Goal: Information Seeking & Learning: Learn about a topic

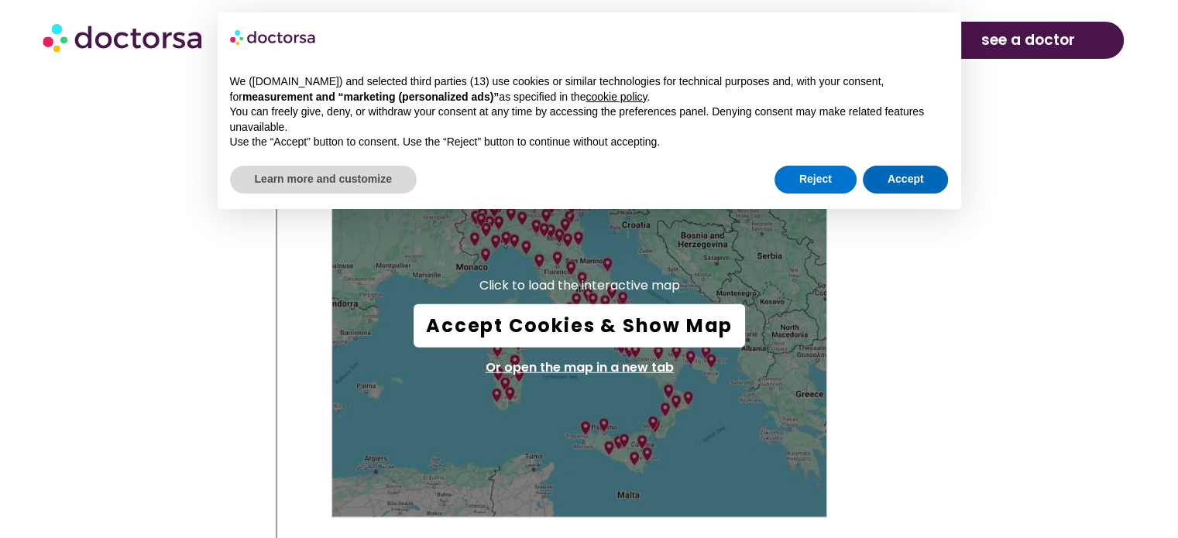
scroll to position [3662, 0]
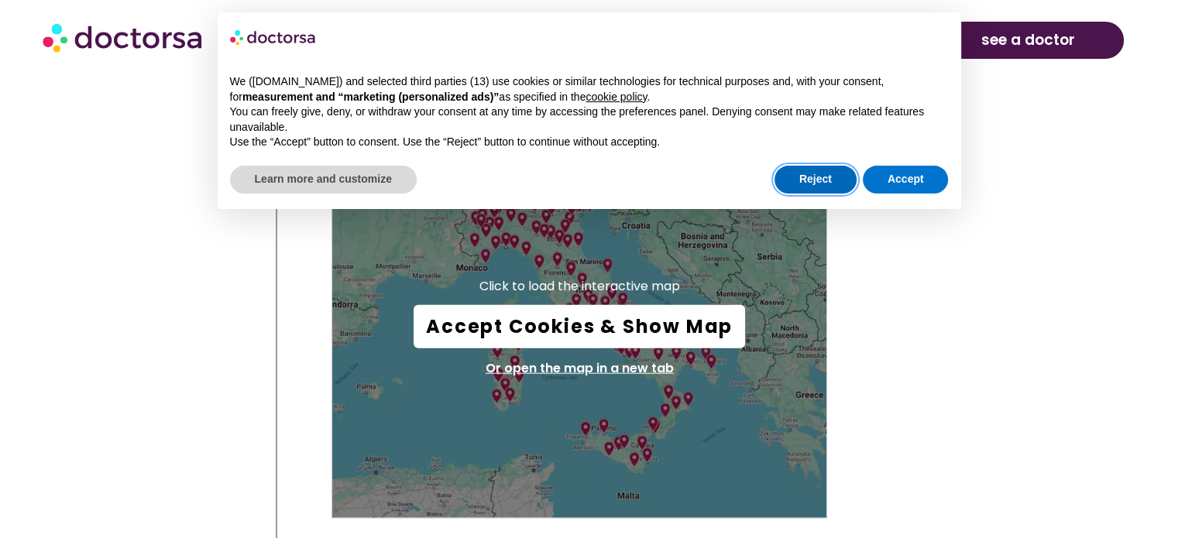
click at [807, 179] on button "Reject" at bounding box center [815, 180] width 82 height 28
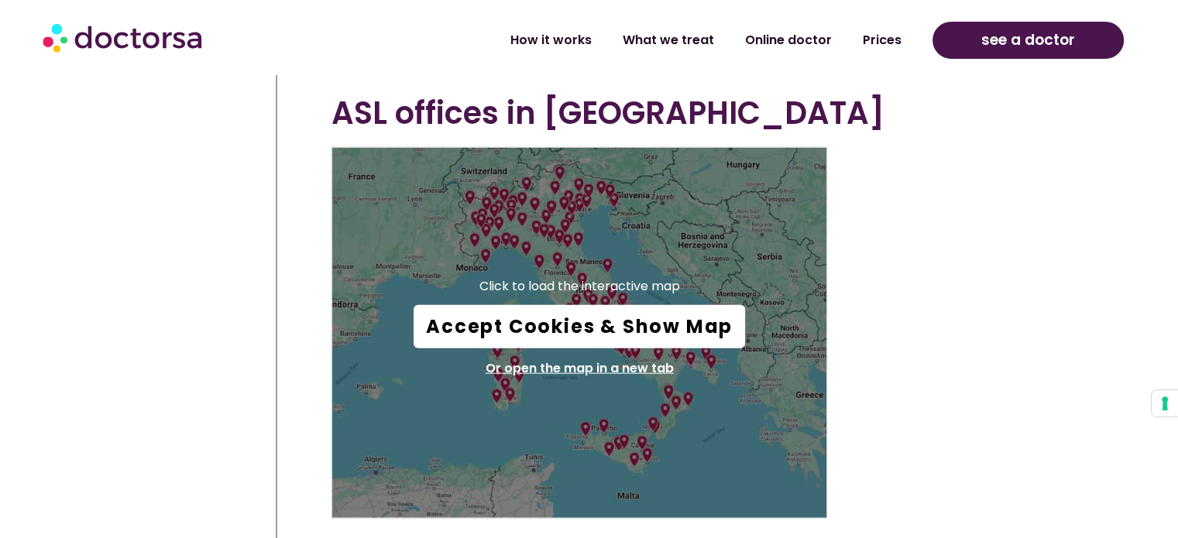
click at [623, 324] on button "Accept Cookies & Show Map" at bounding box center [578, 326] width 331 height 43
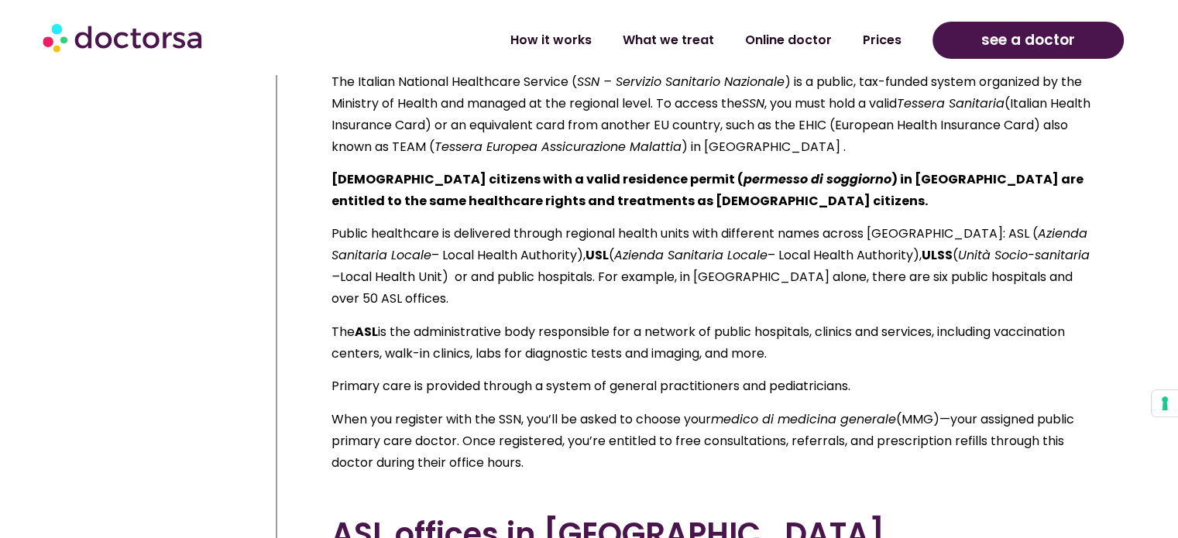
scroll to position [3239, 0]
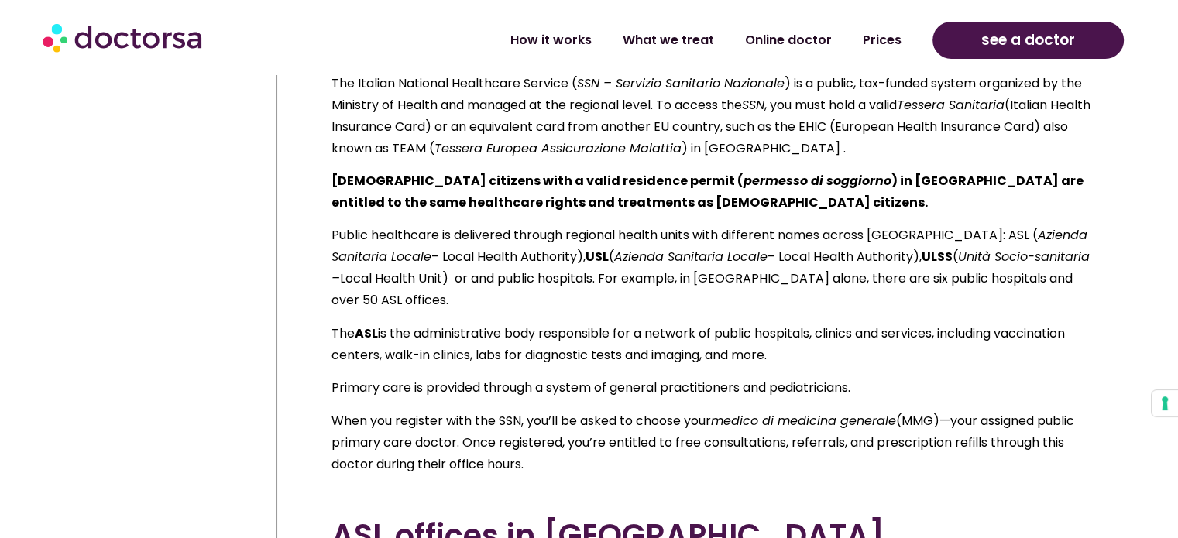
drag, startPoint x: 417, startPoint y: 179, endPoint x: 585, endPoint y: 485, distance: 349.6
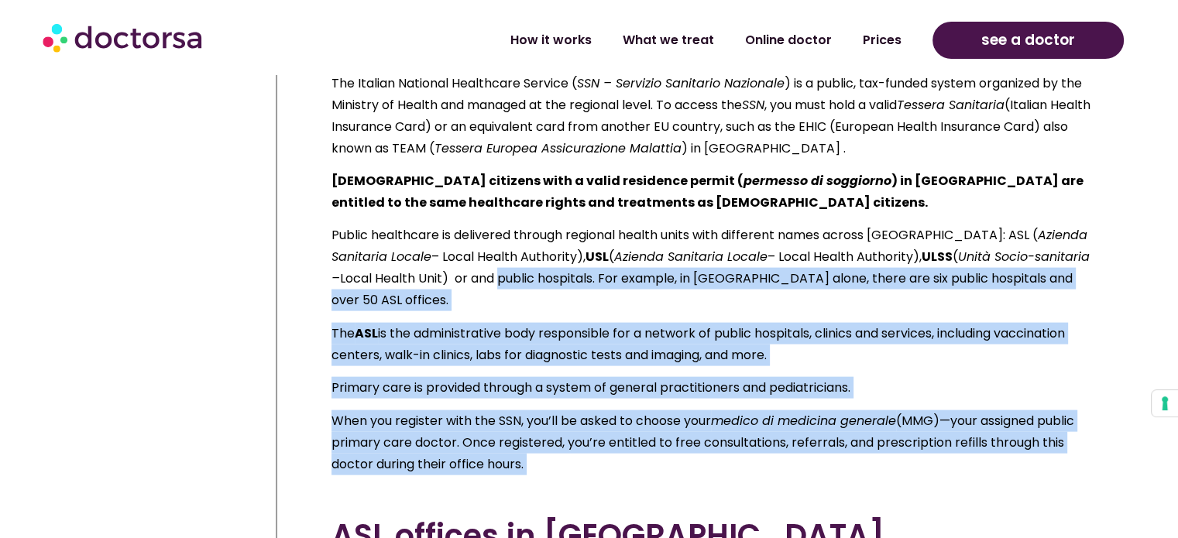
drag, startPoint x: 585, startPoint y: 485, endPoint x: 471, endPoint y: 293, distance: 223.9
click at [471, 293] on p "Public healthcare is delivered through regional health units with different nam…" at bounding box center [711, 268] width 760 height 87
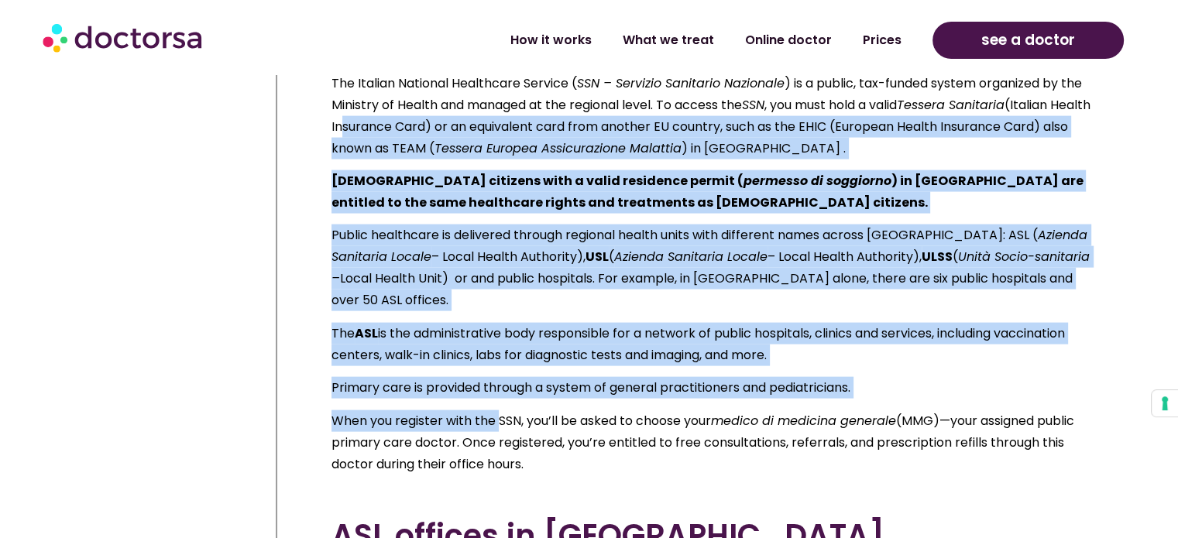
drag, startPoint x: 376, startPoint y: 148, endPoint x: 502, endPoint y: 408, distance: 288.8
click at [502, 408] on div "The Italian National Healthcare Service ( SSN – Servizio Sanitario Nazionale ) …" at bounding box center [711, 274] width 760 height 403
click at [502, 410] on p "When you register with the SSN, you’ll be asked to choose your medico di medici…" at bounding box center [711, 442] width 760 height 65
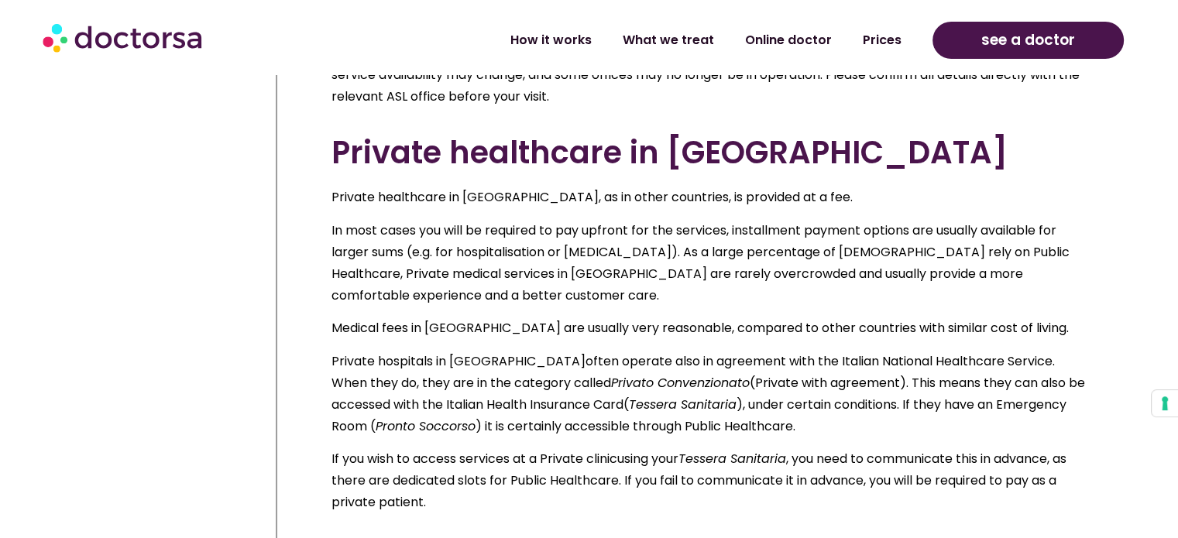
scroll to position [4202, 0]
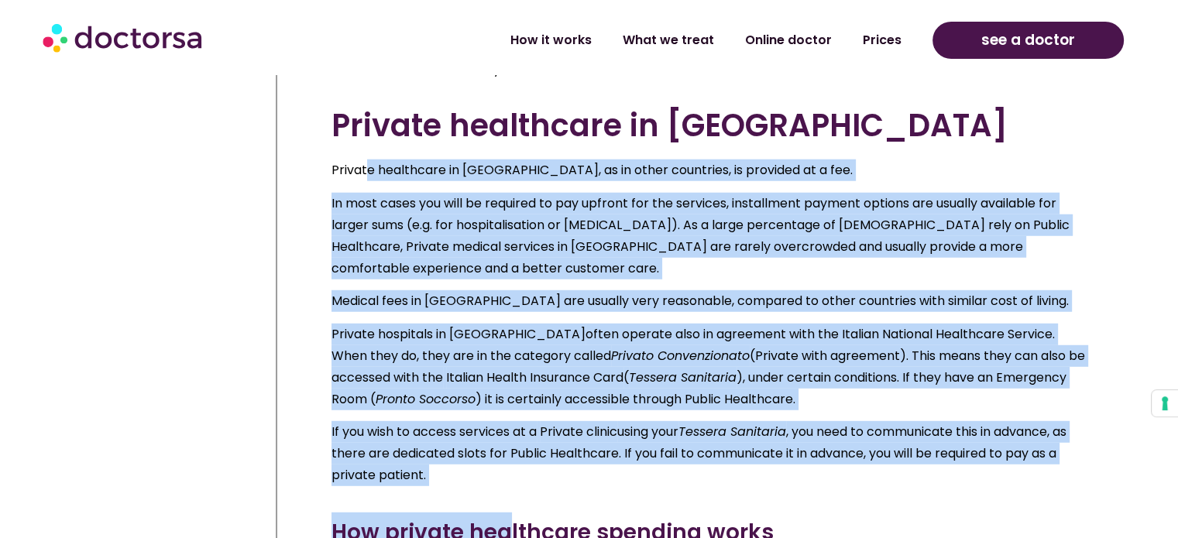
drag, startPoint x: 369, startPoint y: 174, endPoint x: 513, endPoint y: 533, distance: 386.3
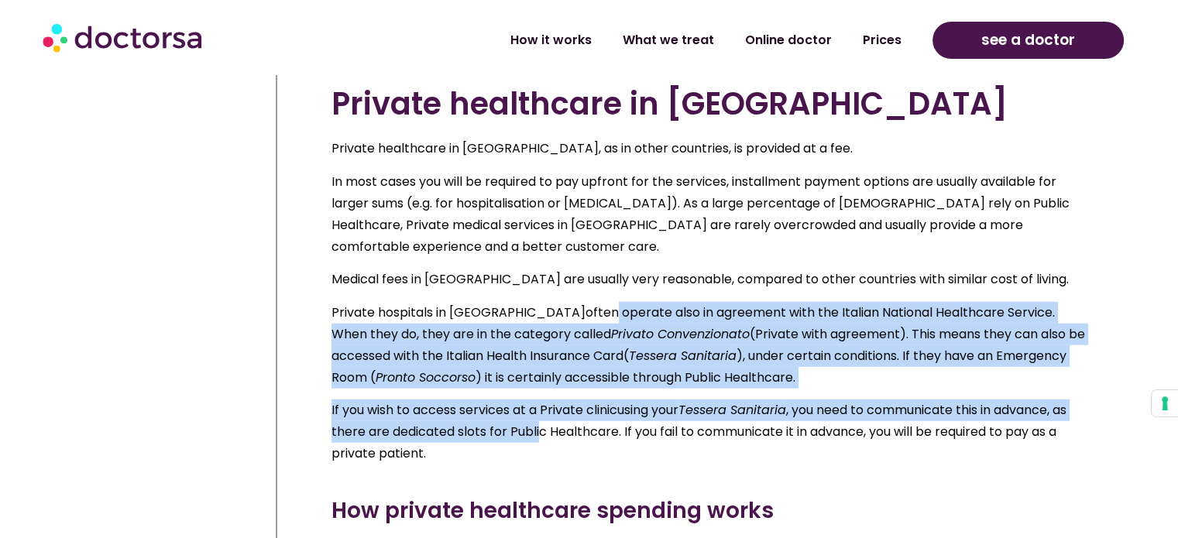
drag, startPoint x: 504, startPoint y: 299, endPoint x: 542, endPoint y: 442, distance: 148.2
click at [542, 442] on div "Private healthcare in [GEOGRAPHIC_DATA], as in other countries, is provided at …" at bounding box center [711, 301] width 760 height 327
click at [542, 442] on p "If you wish to access services at a Private clinic using your Tessera Sanitaria…" at bounding box center [711, 431] width 760 height 65
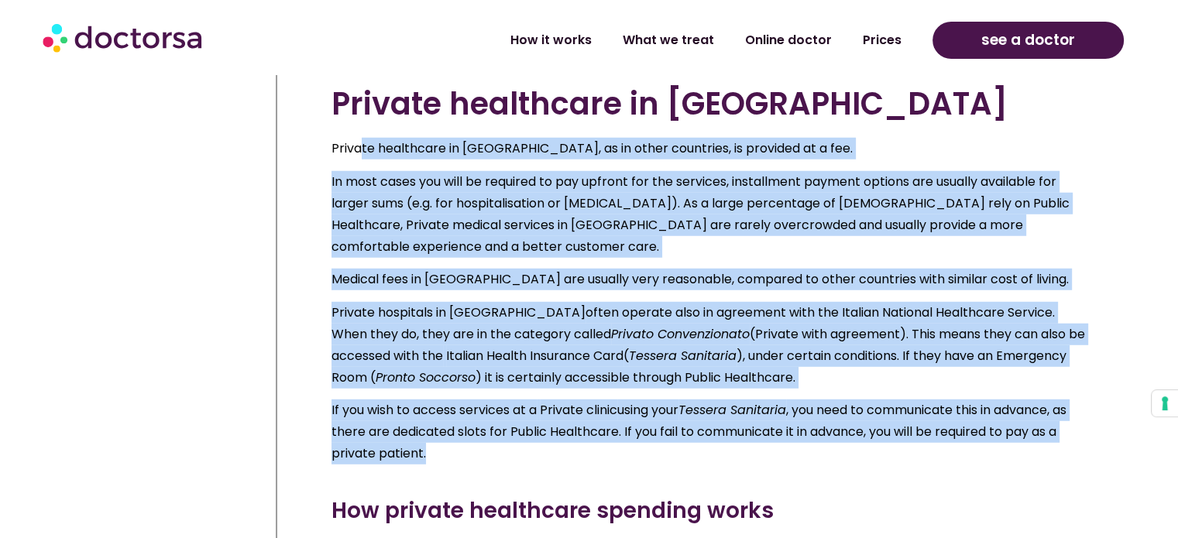
drag, startPoint x: 359, startPoint y: 149, endPoint x: 510, endPoint y: 454, distance: 341.0
click at [510, 454] on div "Private healthcare in [GEOGRAPHIC_DATA], as in other countries, is provided at …" at bounding box center [711, 301] width 760 height 327
click at [510, 454] on p "If you wish to access services at a Private clinic using your Tessera Sanitaria…" at bounding box center [711, 431] width 760 height 65
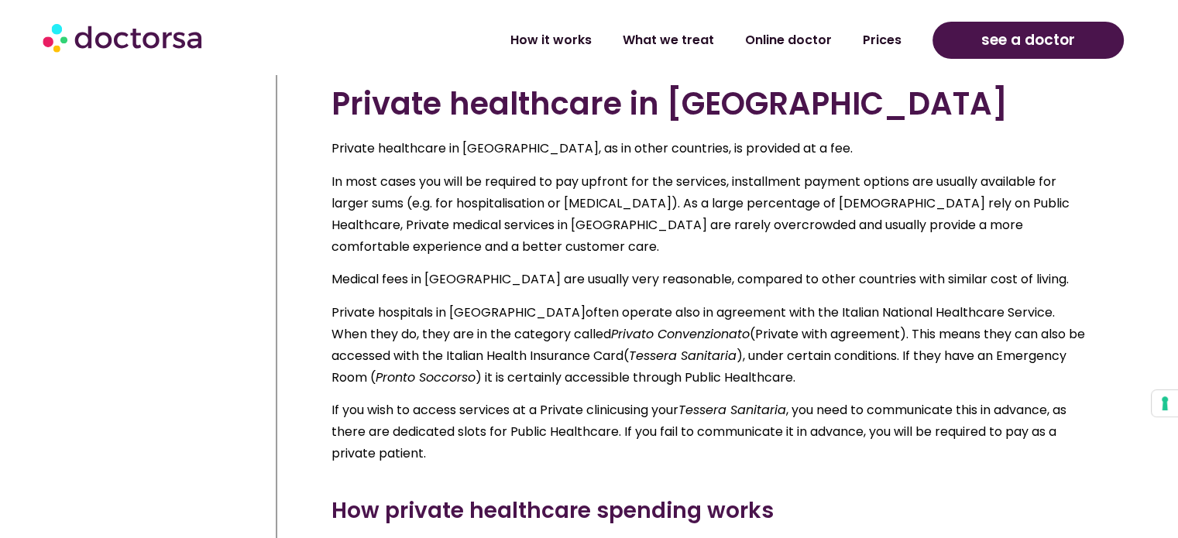
scroll to position [4547, 0]
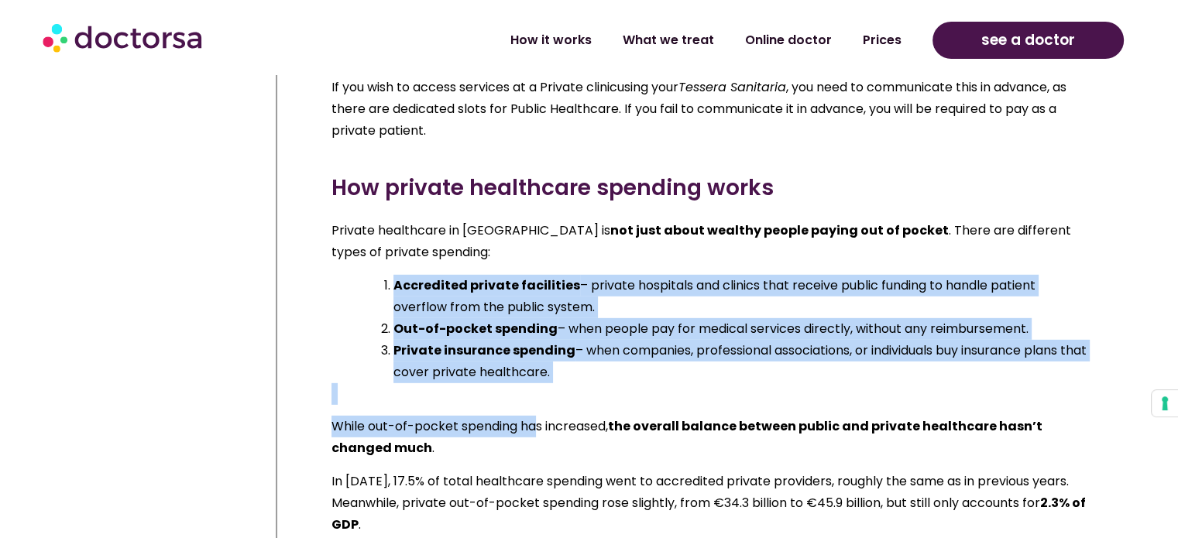
drag, startPoint x: 414, startPoint y: 259, endPoint x: 542, endPoint y: 441, distance: 221.7
click at [542, 441] on div "Private healthcare in [GEOGRAPHIC_DATA] is not just about wealthy people paying…" at bounding box center [711, 377] width 760 height 315
click at [542, 441] on p "While out-of-pocket spending has increased, the overall balance between public …" at bounding box center [711, 437] width 760 height 43
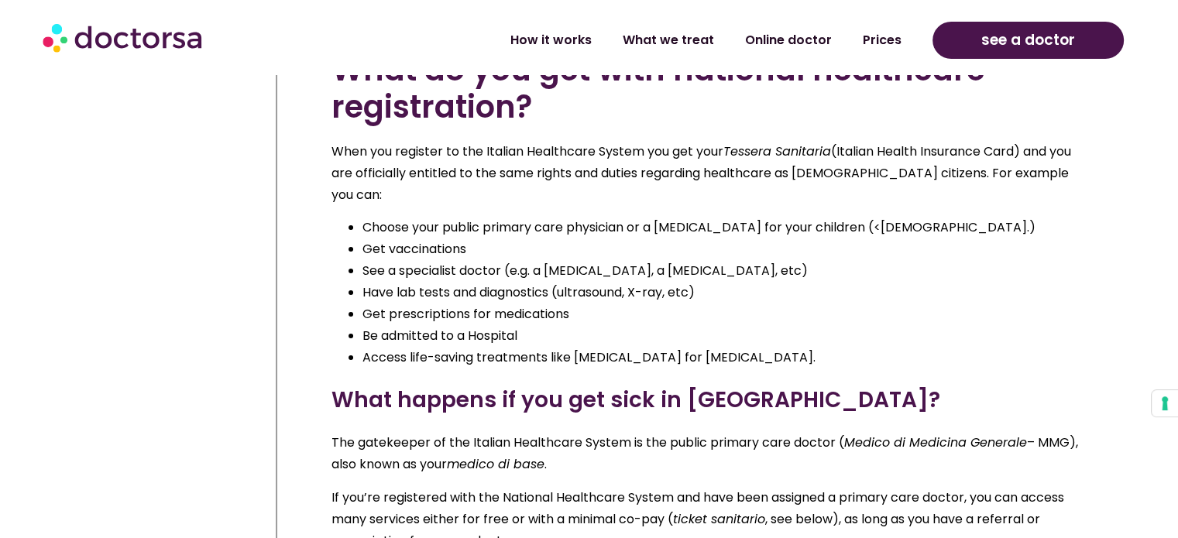
scroll to position [5059, 0]
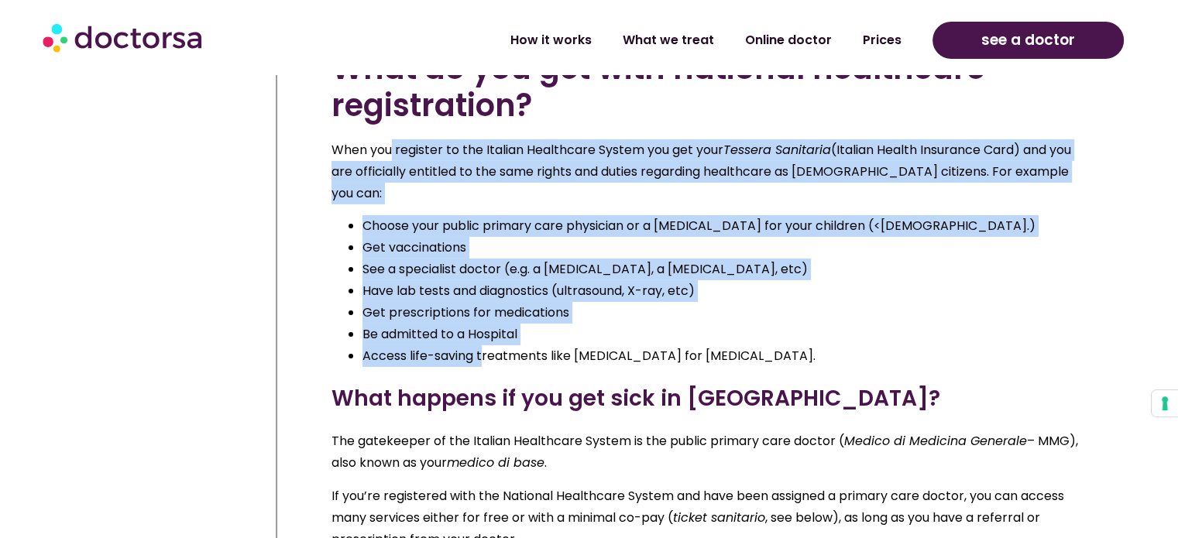
drag, startPoint x: 394, startPoint y: 151, endPoint x: 492, endPoint y: 363, distance: 233.5
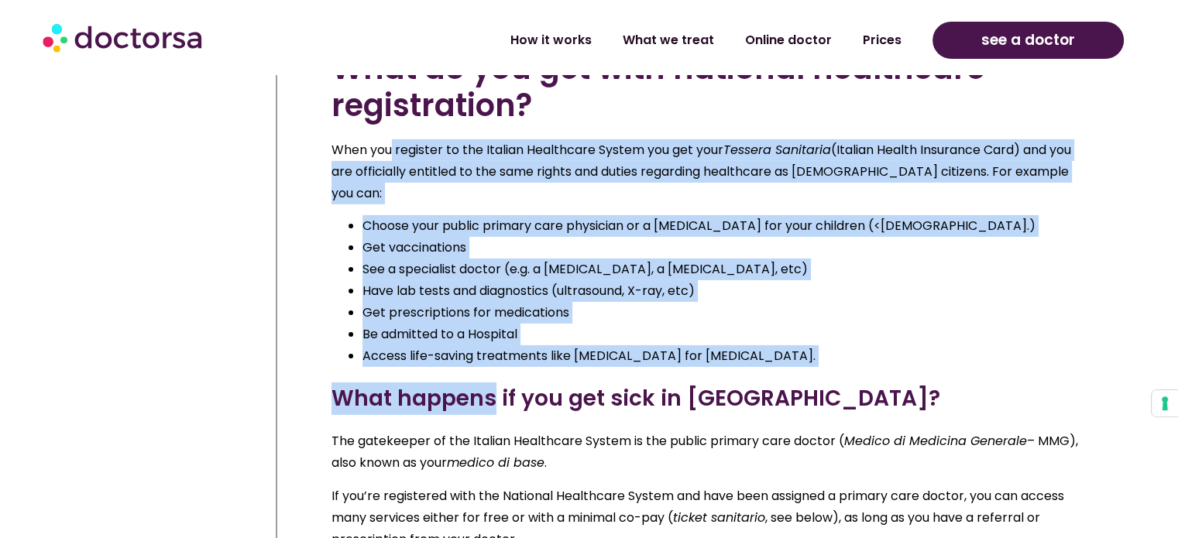
click at [492, 382] on h3 "What happens if you get sick in [GEOGRAPHIC_DATA]?" at bounding box center [711, 398] width 760 height 33
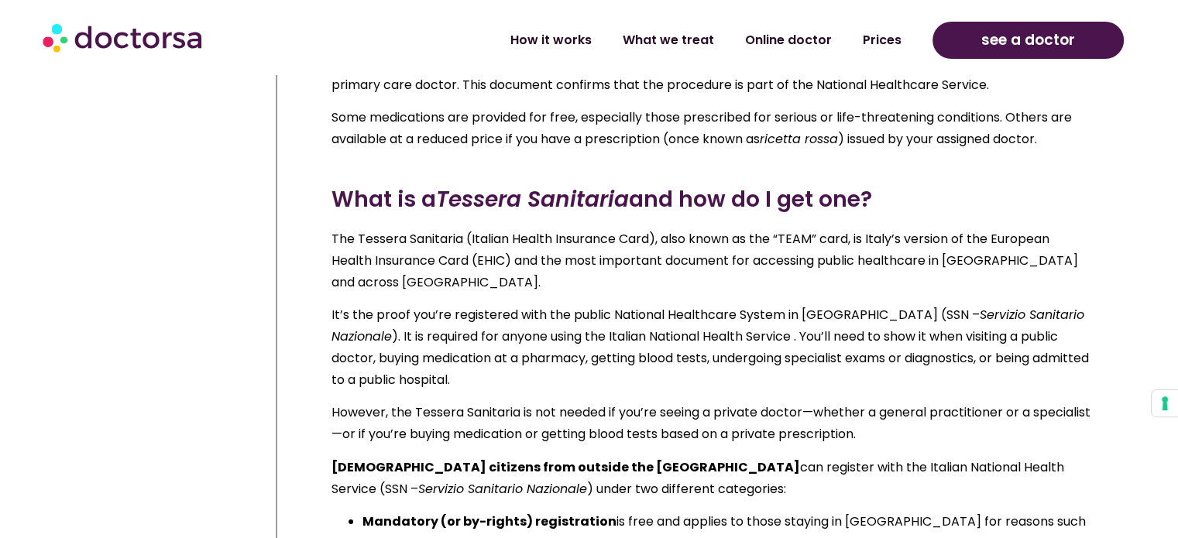
scroll to position [5720, 0]
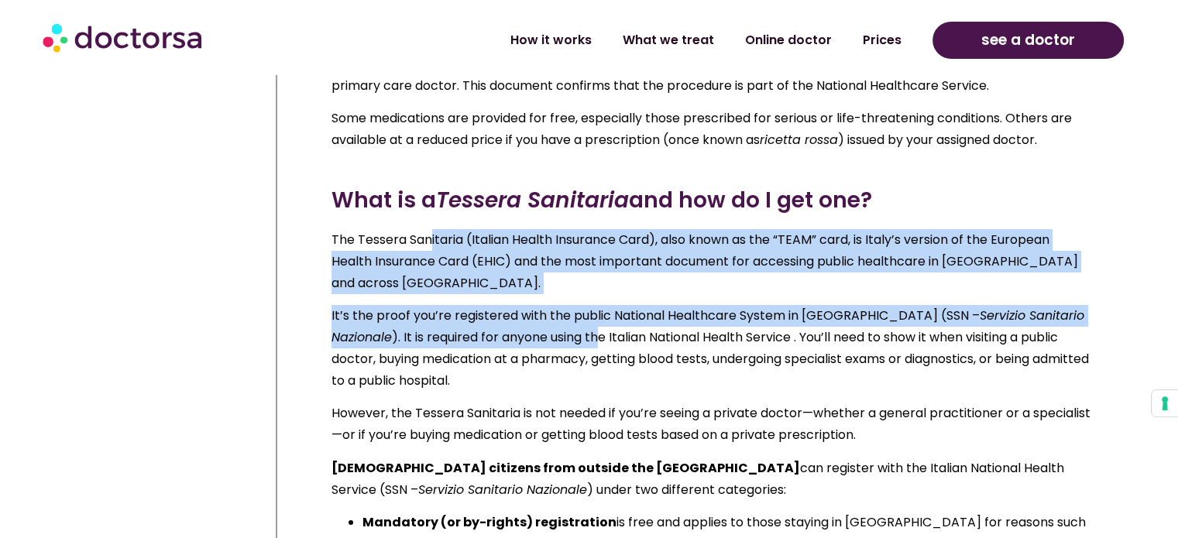
drag, startPoint x: 430, startPoint y: 214, endPoint x: 507, endPoint y: 321, distance: 132.6
click at [507, 321] on div "What is a Tessera Sanitaria and how do I get one? The Tessera Sanitaria (Italia…" at bounding box center [711, 424] width 760 height 480
click at [507, 321] on p "It’s the proof you’re registered with the public National Healthcare System in …" at bounding box center [711, 348] width 760 height 87
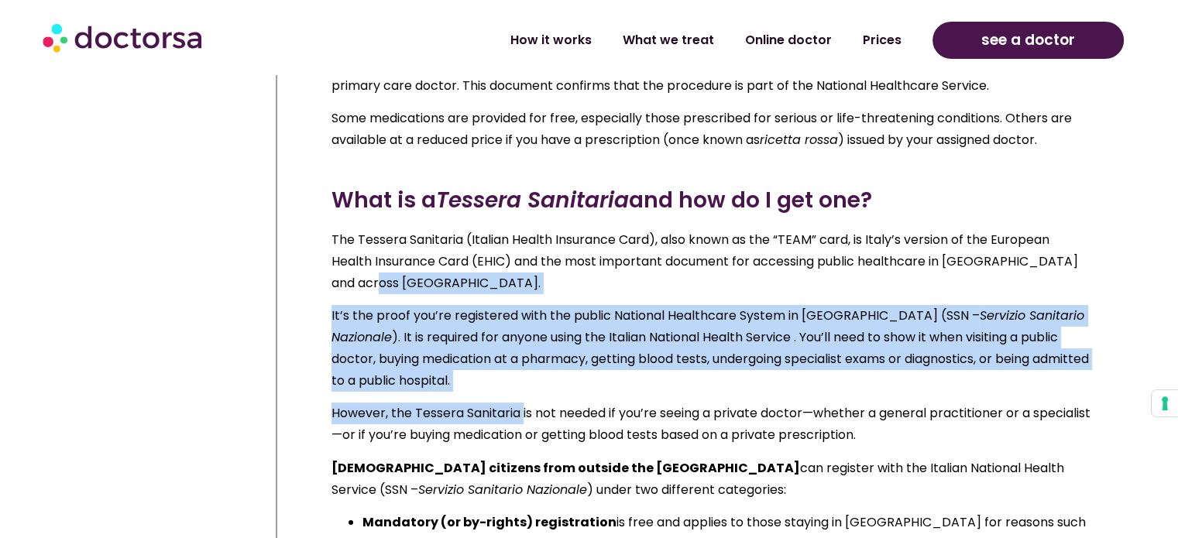
drag, startPoint x: 462, startPoint y: 269, endPoint x: 525, endPoint y: 380, distance: 127.9
click at [525, 380] on div "What is a Tessera Sanitaria and how do I get one? The Tessera Sanitaria (Italia…" at bounding box center [711, 424] width 760 height 480
click at [525, 403] on p "However, the Tessera Sanitaria is not needed if you’re seeing a private doctor—…" at bounding box center [711, 424] width 760 height 43
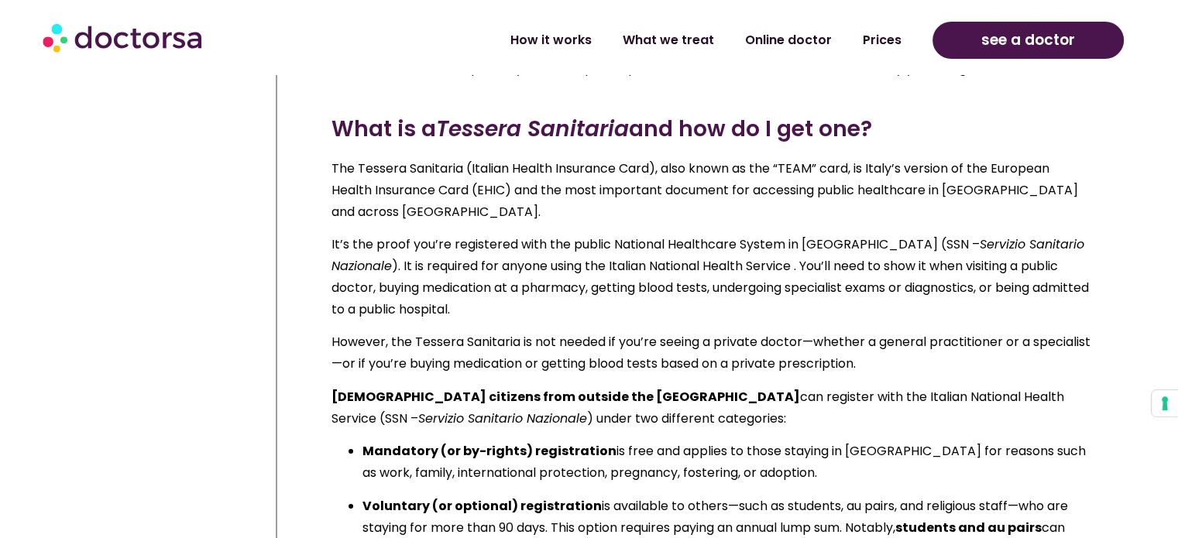
scroll to position [5921, 0]
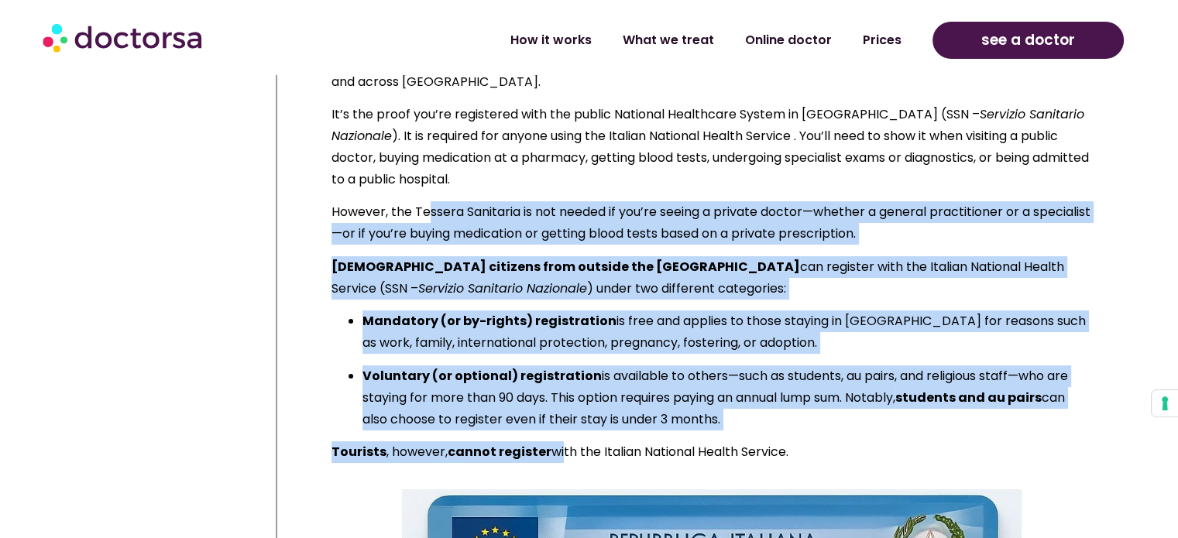
drag, startPoint x: 430, startPoint y: 197, endPoint x: 558, endPoint y: 412, distance: 250.0
click at [558, 412] on div "What is a Tessera Sanitaria and how do I get one? The Tessera Sanitaria (Italia…" at bounding box center [711, 223] width 760 height 480
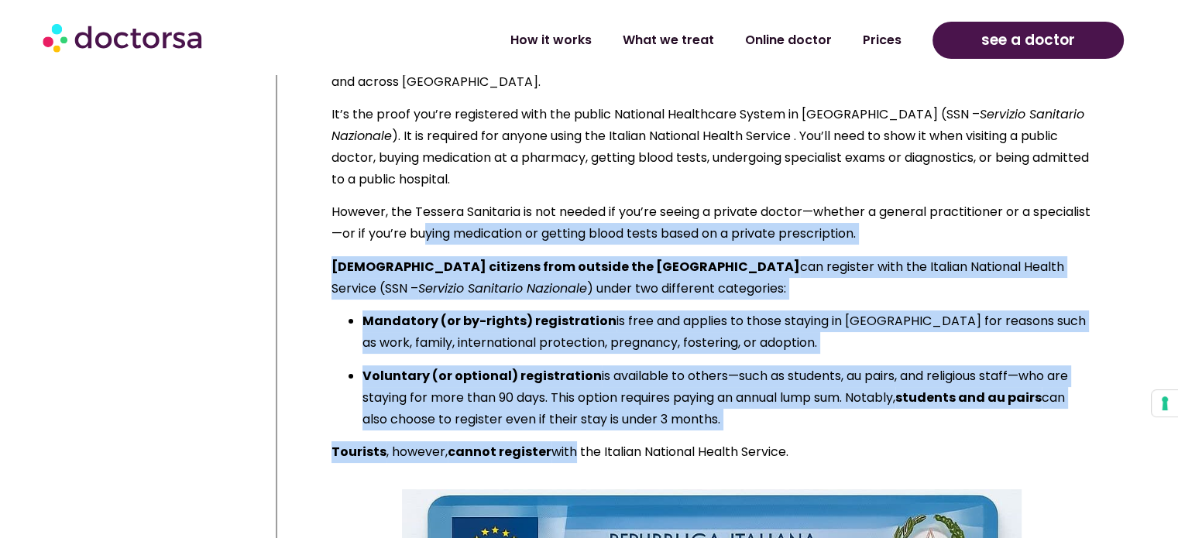
drag, startPoint x: 487, startPoint y: 221, endPoint x: 568, endPoint y: 426, distance: 220.0
click at [568, 426] on div "What is a Tessera Sanitaria and how do I get one? The Tessera Sanitaria (Italia…" at bounding box center [711, 223] width 760 height 480
click at [568, 441] on p "Tourists , however, cannot register with the Italian National Health Service." at bounding box center [711, 452] width 760 height 22
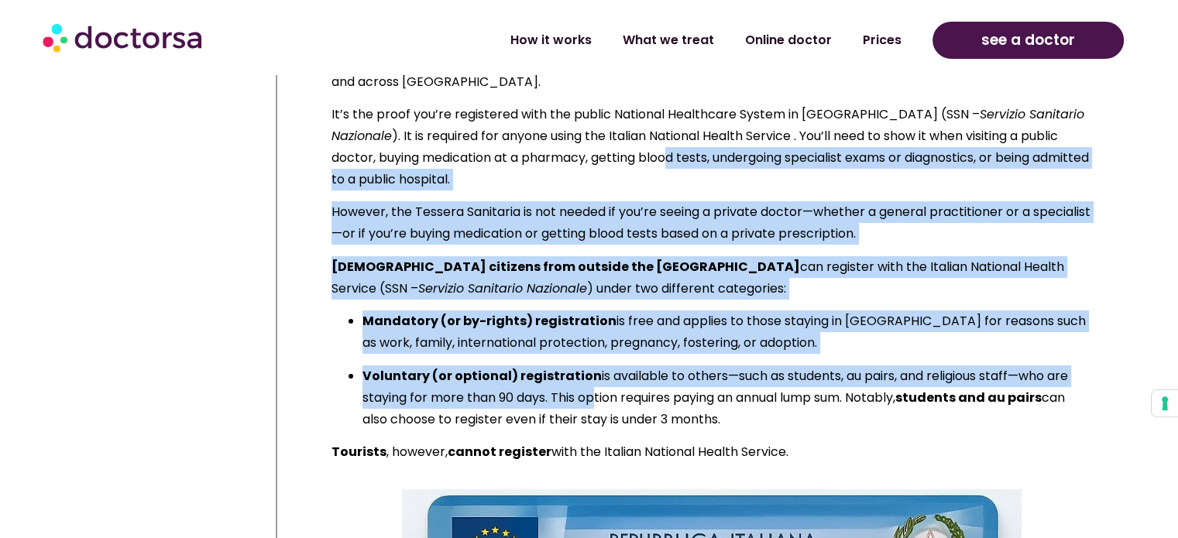
drag, startPoint x: 576, startPoint y: 142, endPoint x: 591, endPoint y: 369, distance: 226.6
click at [591, 369] on div "What is a Tessera Sanitaria and how do I get one? The Tessera Sanitaria (Italia…" at bounding box center [711, 223] width 760 height 480
click at [591, 369] on p "Voluntary (or optional) registration is available to others—such as students, a…" at bounding box center [726, 397] width 729 height 65
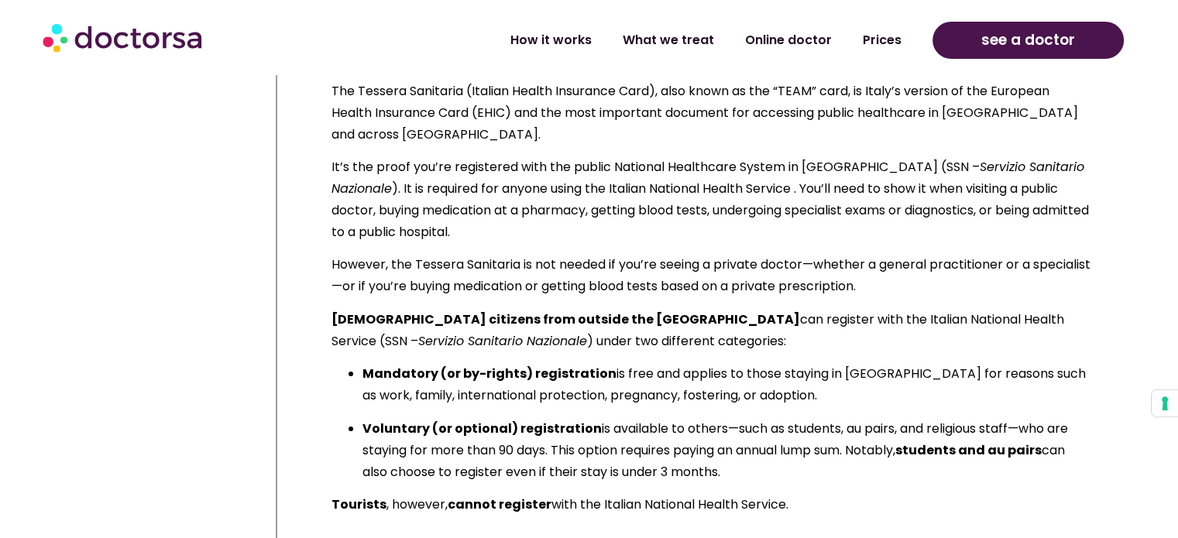
scroll to position [5847, 0]
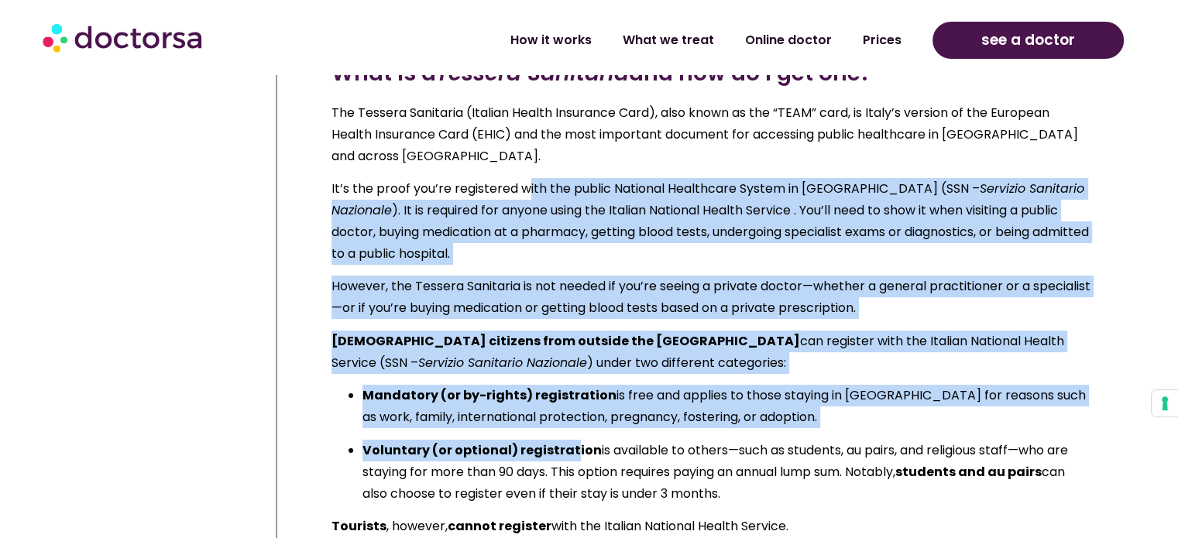
drag, startPoint x: 530, startPoint y: 170, endPoint x: 570, endPoint y: 428, distance: 261.7
click at [570, 428] on div "What is a Tessera Sanitaria and how do I get one? The Tessera Sanitaria (Italia…" at bounding box center [711, 297] width 760 height 480
click at [570, 441] on strong "Voluntary (or optional) registration" at bounding box center [481, 450] width 239 height 18
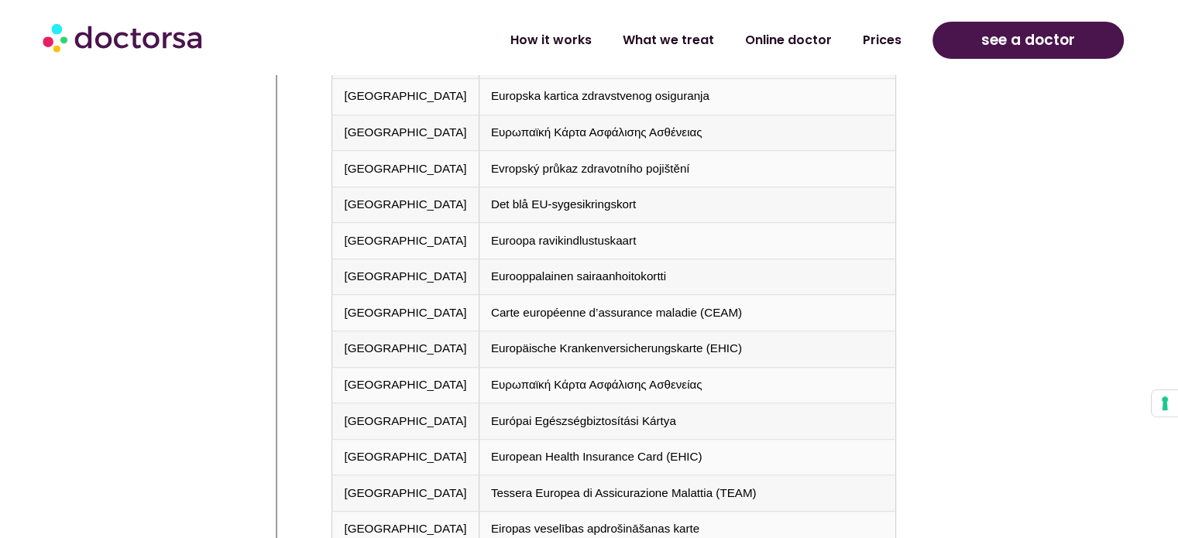
scroll to position [6879, 0]
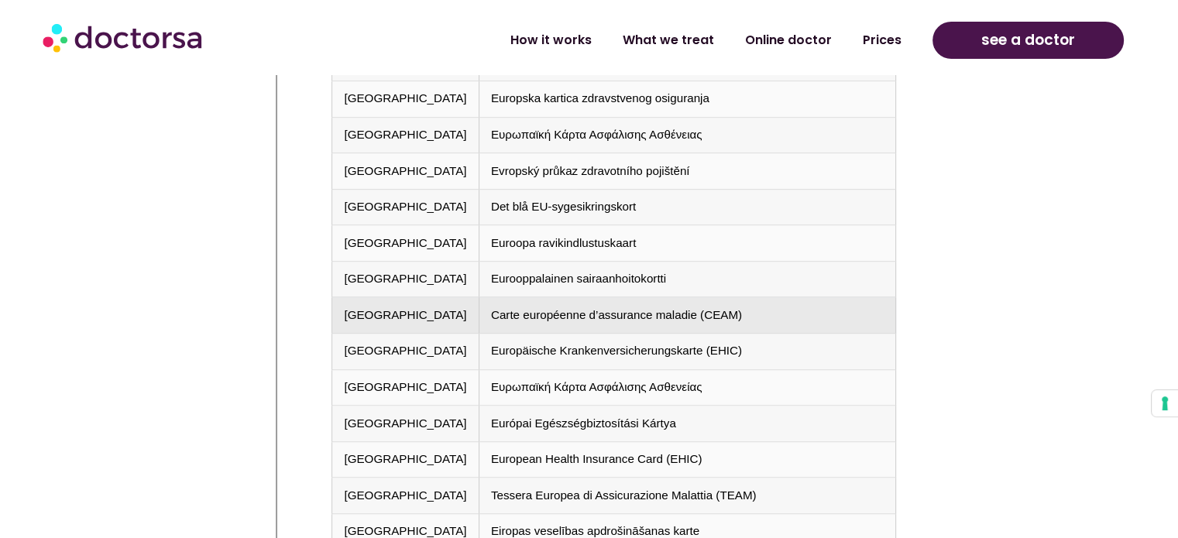
click at [542, 297] on td "Carte européenne d’assurance maladie (CEAM)" at bounding box center [686, 315] width 417 height 36
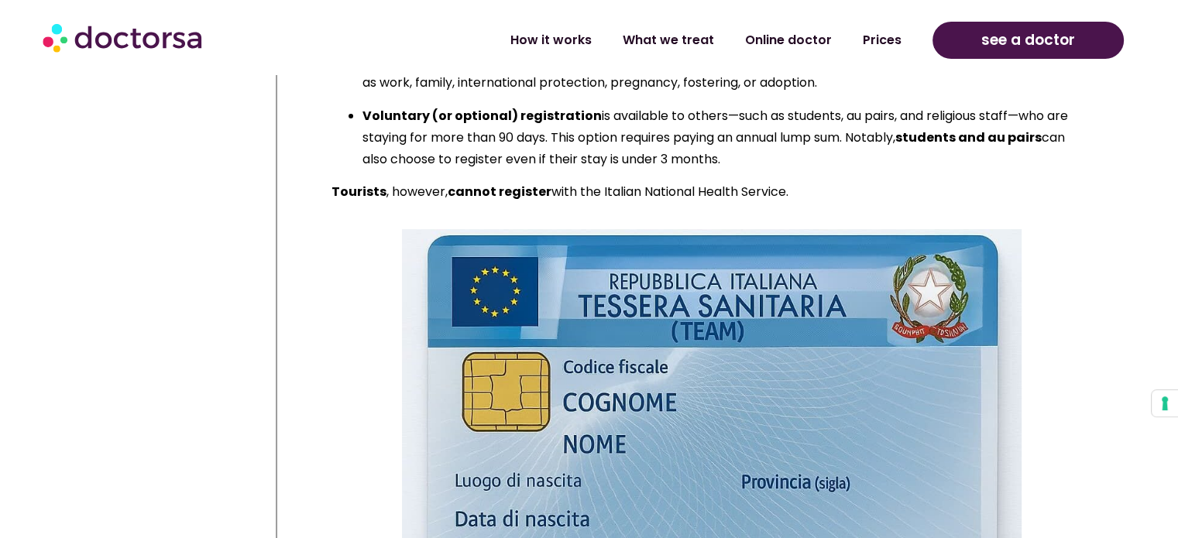
scroll to position [6221, 0]
